Goal: Information Seeking & Learning: Learn about a topic

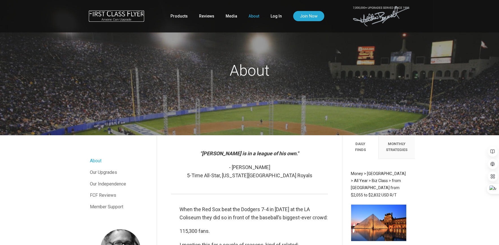
click at [105, 16] on img at bounding box center [116, 13] width 55 height 6
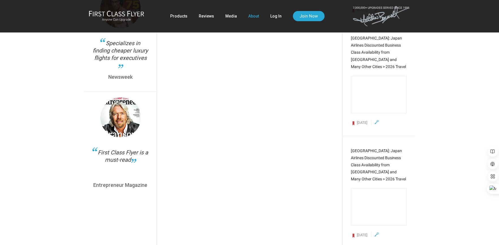
scroll to position [2157, 0]
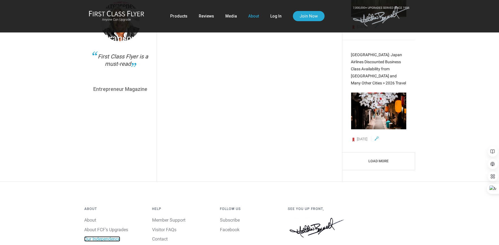
click at [109, 237] on link "Our Independence" at bounding box center [102, 239] width 36 height 5
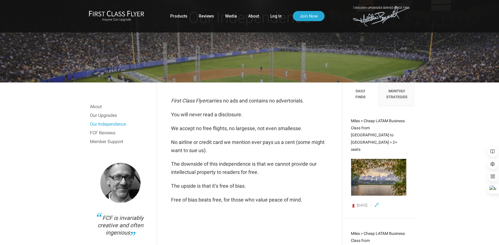
scroll to position [53, 0]
